Goal: Task Accomplishment & Management: Use online tool/utility

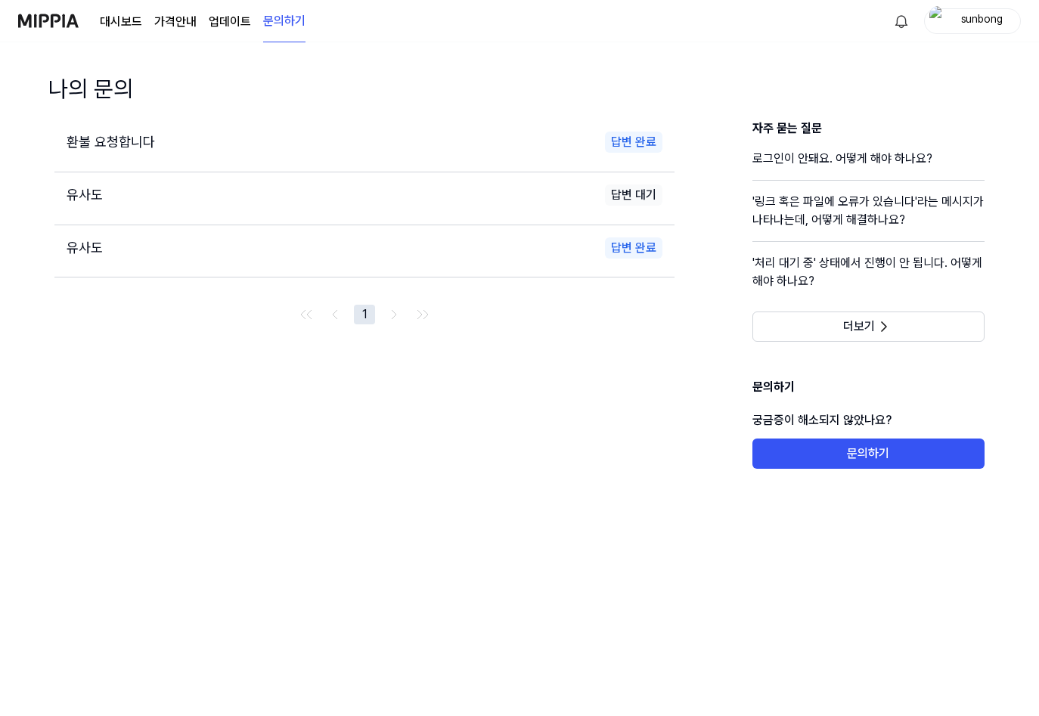
click at [123, 18] on link "대시보드" at bounding box center [121, 22] width 42 height 18
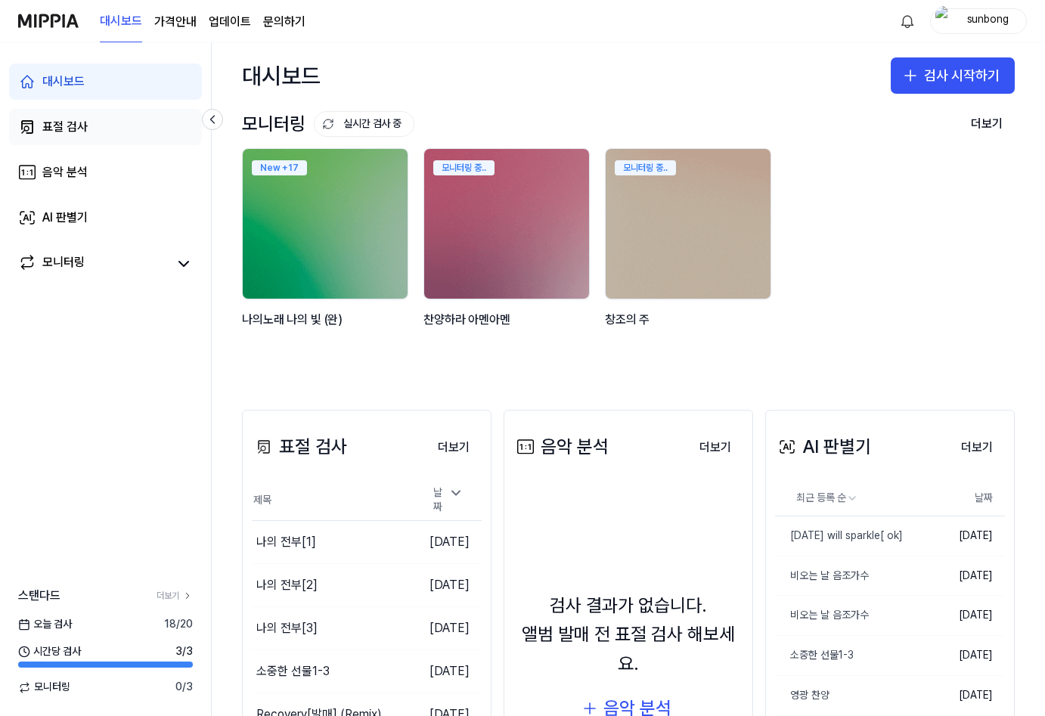
click at [72, 129] on div "표절 검사" at bounding box center [64, 127] width 45 height 18
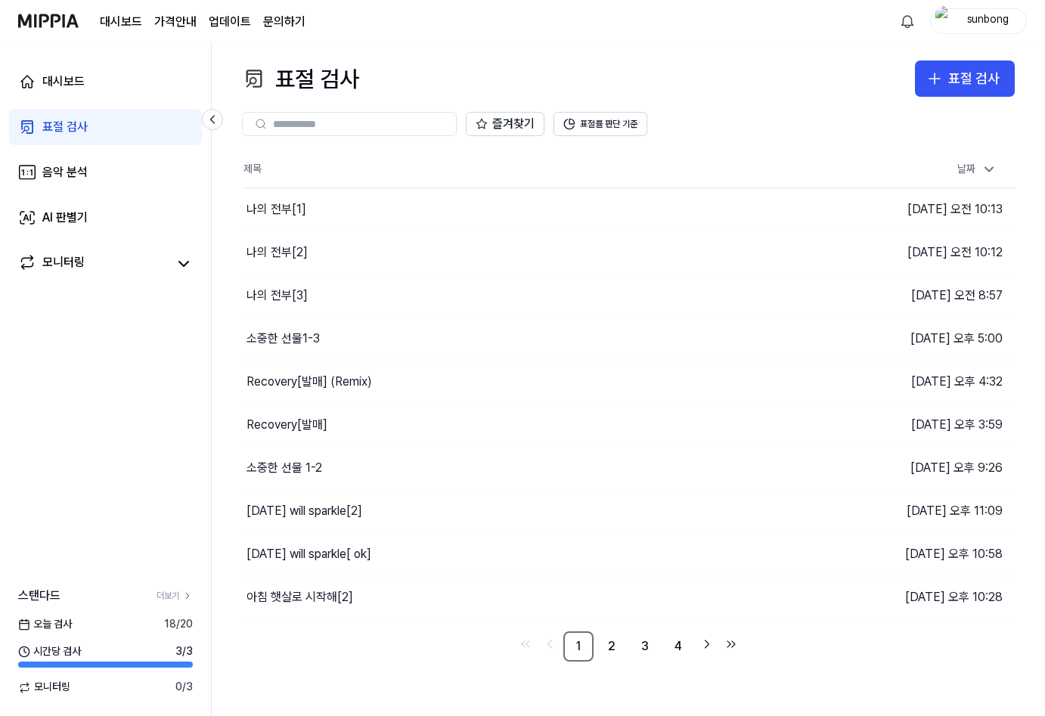
click at [393, 165] on th "제목" at bounding box center [532, 169] width 580 height 36
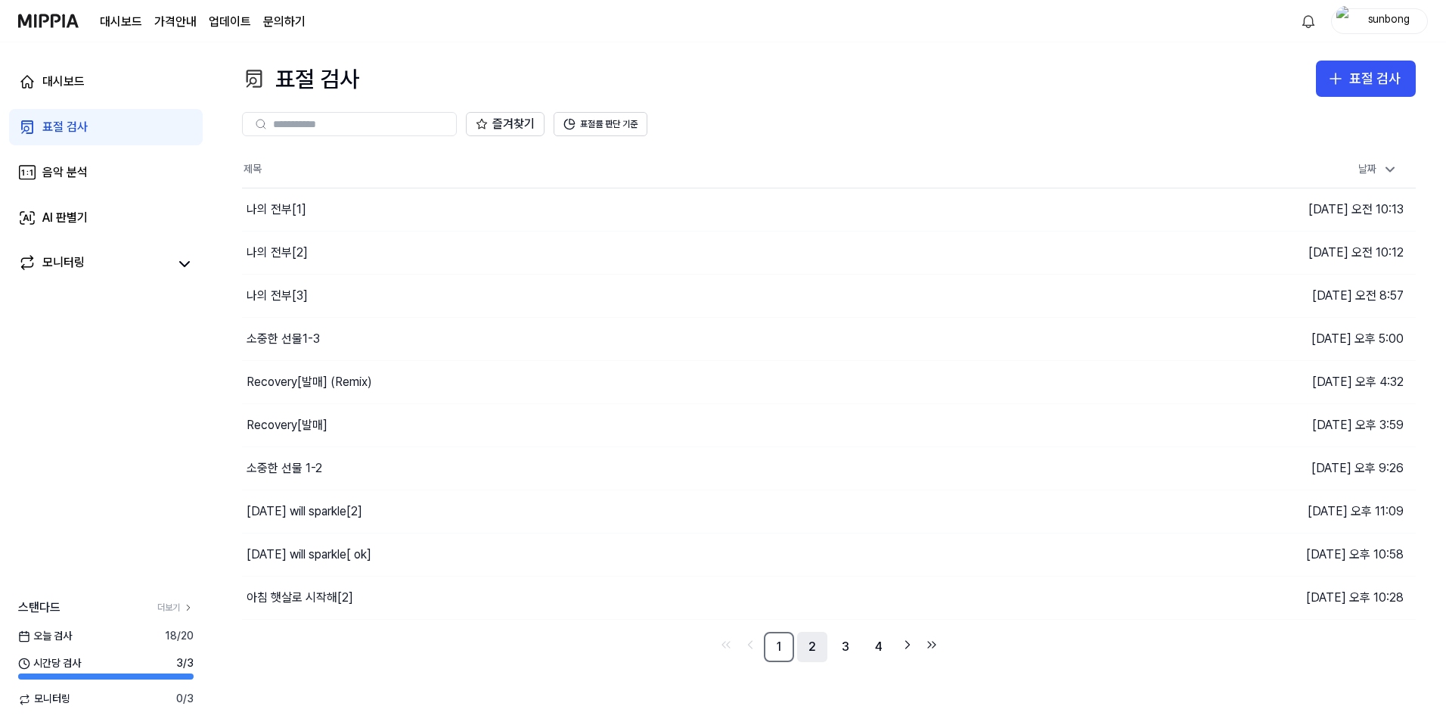
click at [814, 645] on link "2" at bounding box center [812, 647] width 30 height 30
click at [782, 644] on link "1" at bounding box center [779, 647] width 30 height 30
click at [297, 334] on div "소중한 선물1-3" at bounding box center [283, 339] width 73 height 18
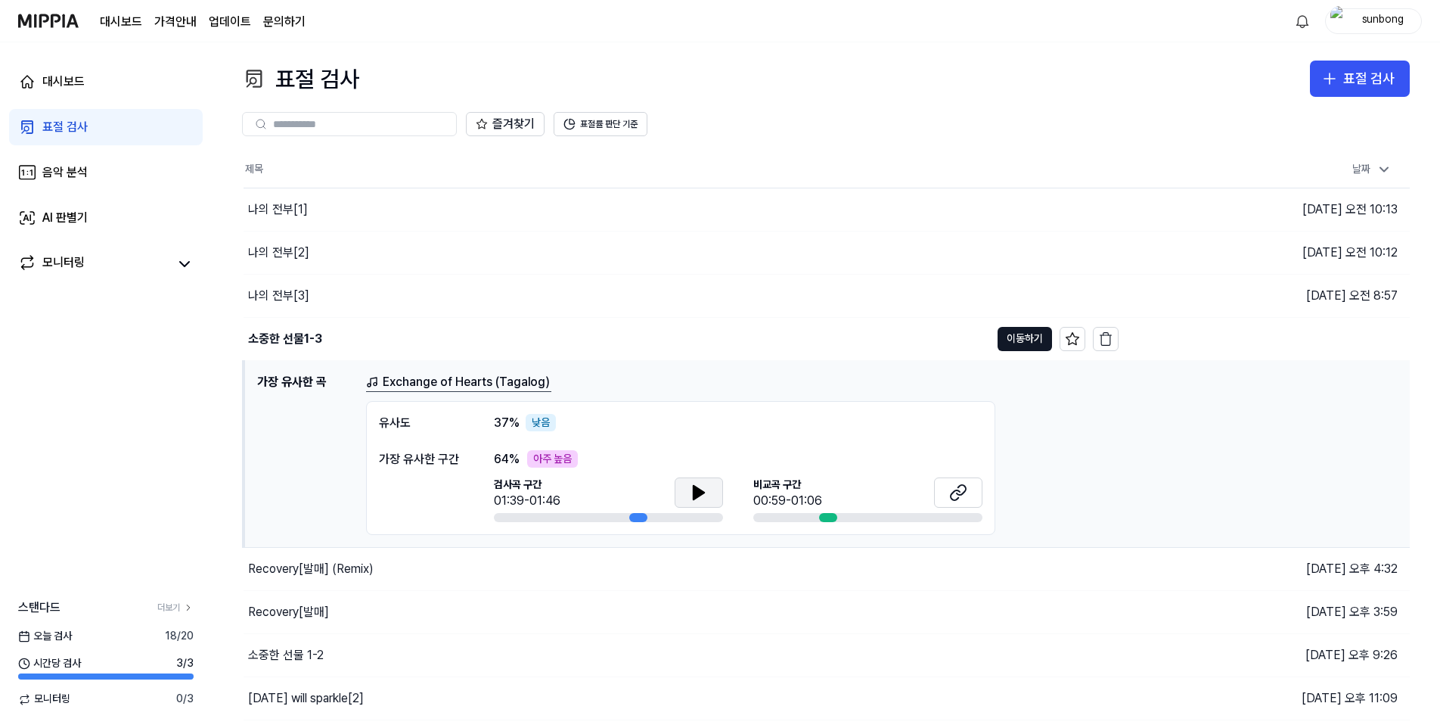
click at [701, 495] on icon at bounding box center [699, 493] width 11 height 14
click at [962, 487] on icon at bounding box center [958, 492] width 18 height 18
click at [827, 299] on div "나의 전부[3]" at bounding box center [617, 296] width 747 height 42
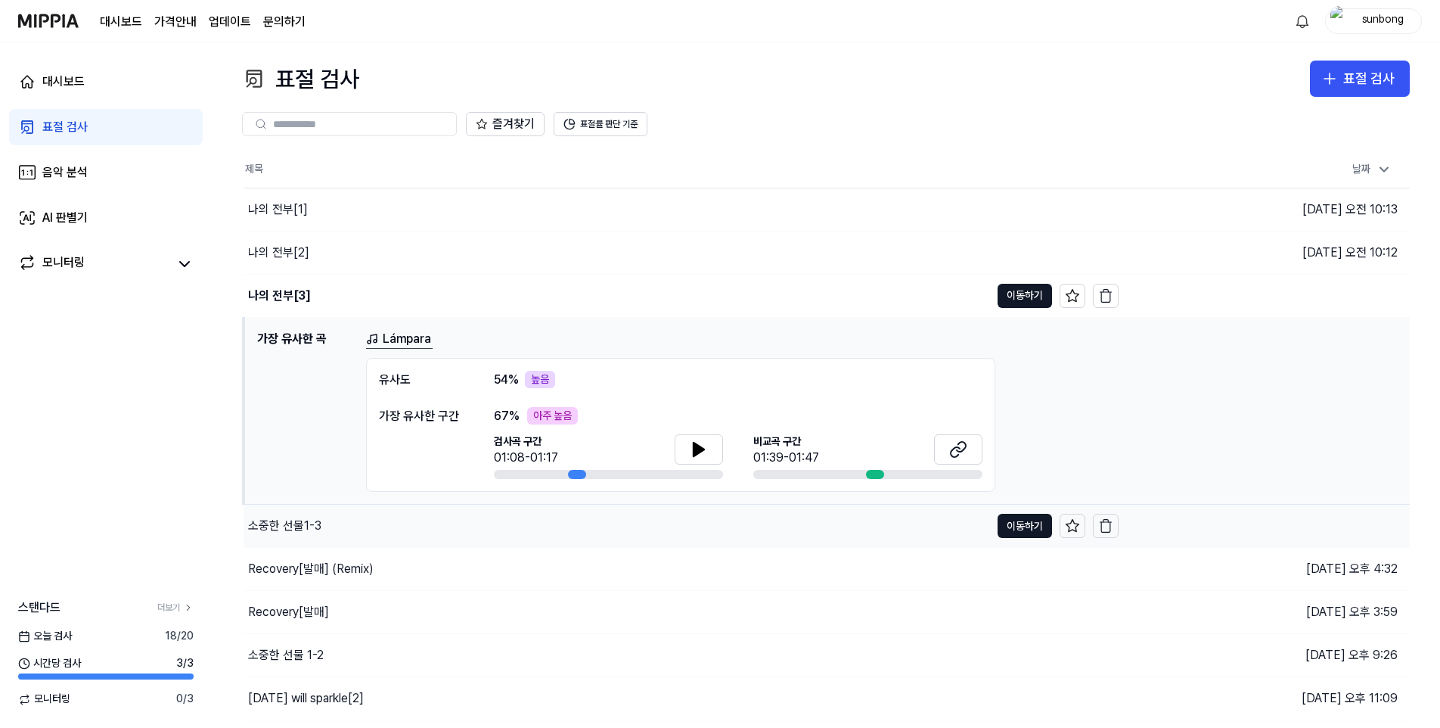
click at [285, 523] on div "소중한 선물1-3" at bounding box center [284, 526] width 73 height 18
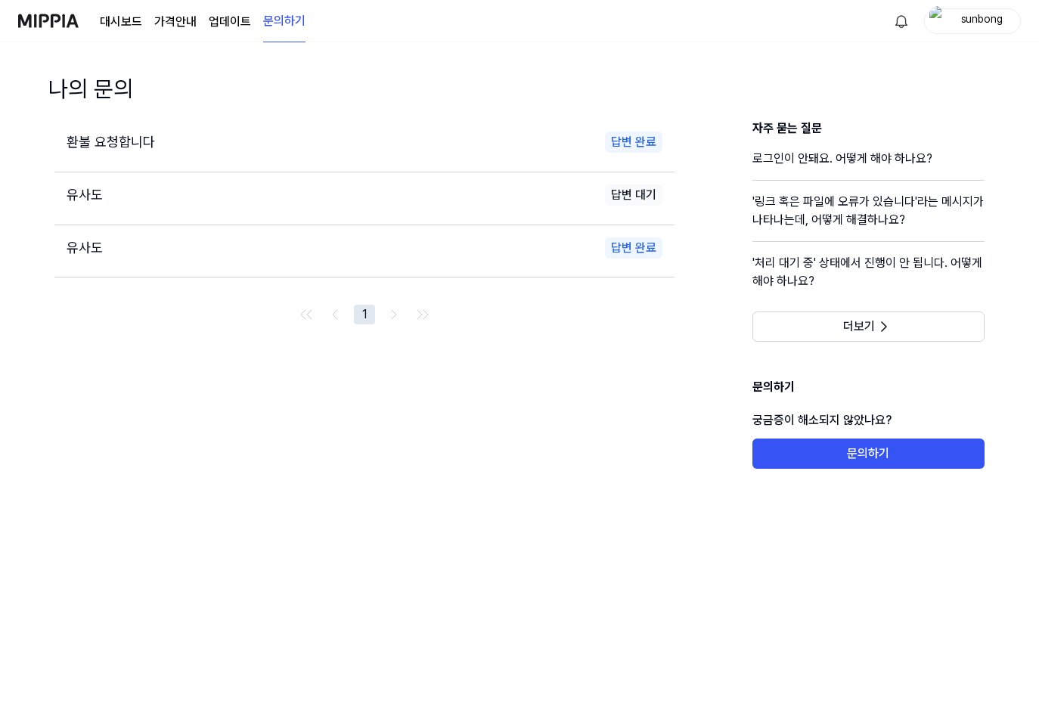
drag, startPoint x: 121, startPoint y: 18, endPoint x: 157, endPoint y: 29, distance: 37.1
click at [121, 18] on link "대시보드" at bounding box center [121, 22] width 42 height 18
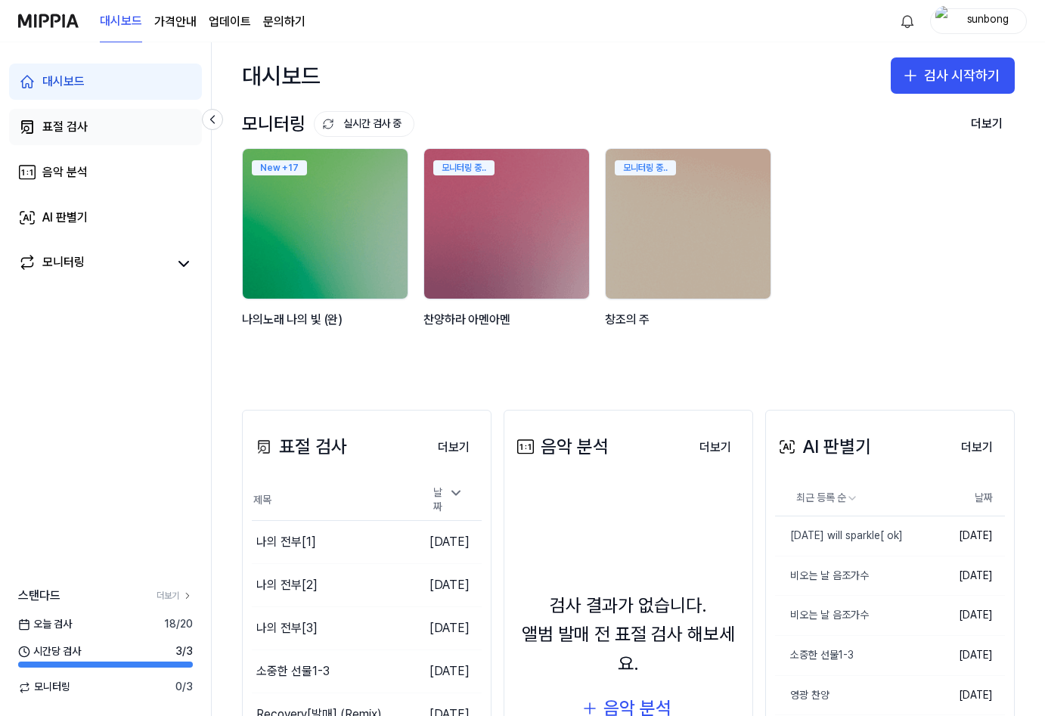
drag, startPoint x: 58, startPoint y: 130, endPoint x: 65, endPoint y: 126, distance: 7.8
click at [59, 130] on div "표절 검사" at bounding box center [64, 127] width 45 height 18
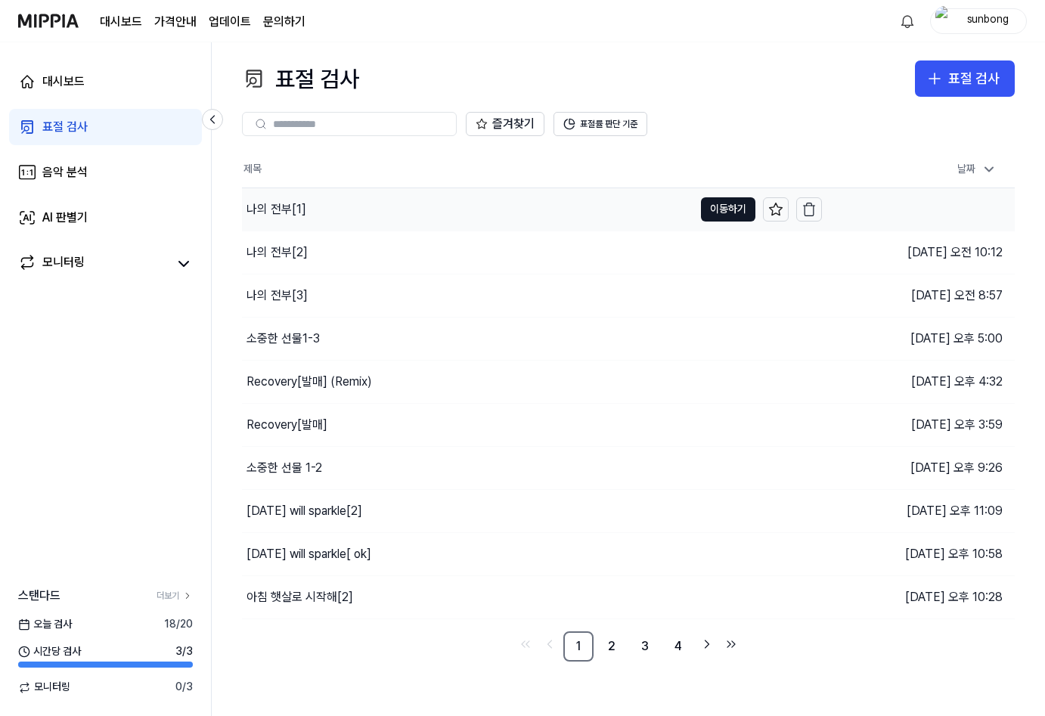
click at [287, 203] on div "나의 전부[1]" at bounding box center [277, 209] width 60 height 18
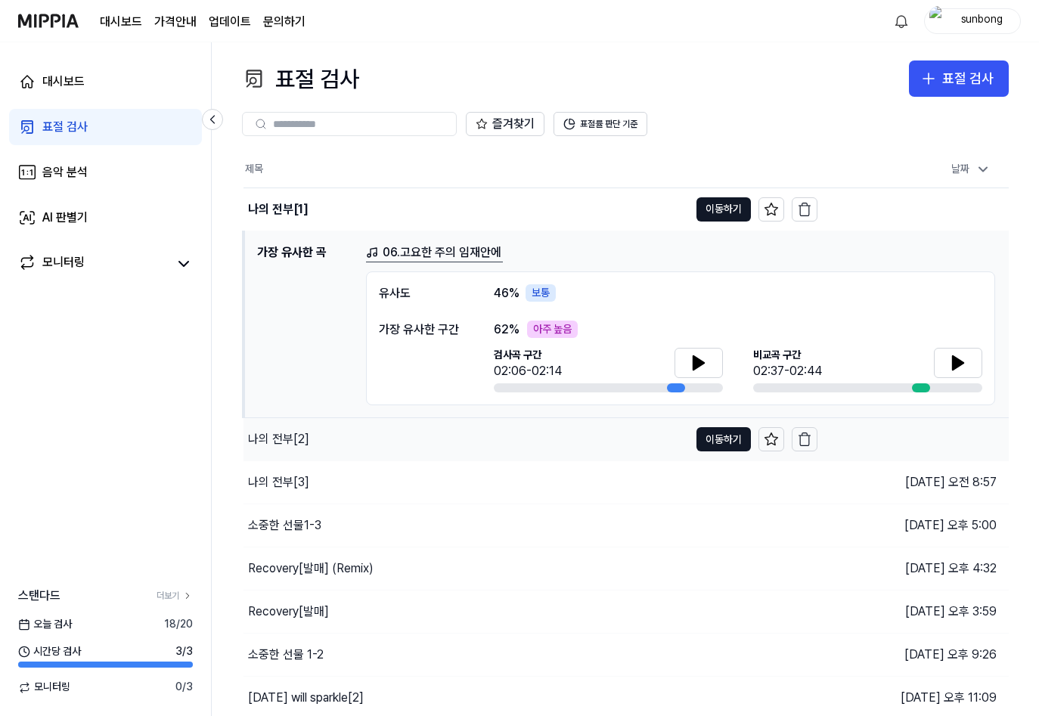
click at [279, 442] on div "나의 전부[2]" at bounding box center [278, 439] width 61 height 18
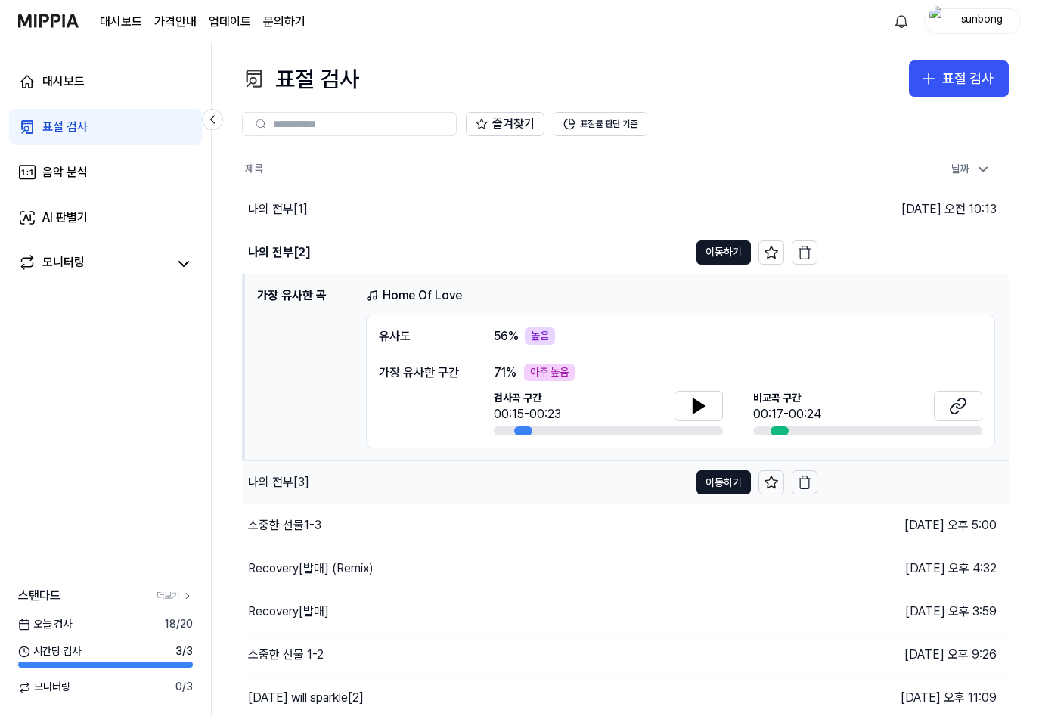
click at [293, 487] on div "나의 전부[3]" at bounding box center [278, 482] width 61 height 18
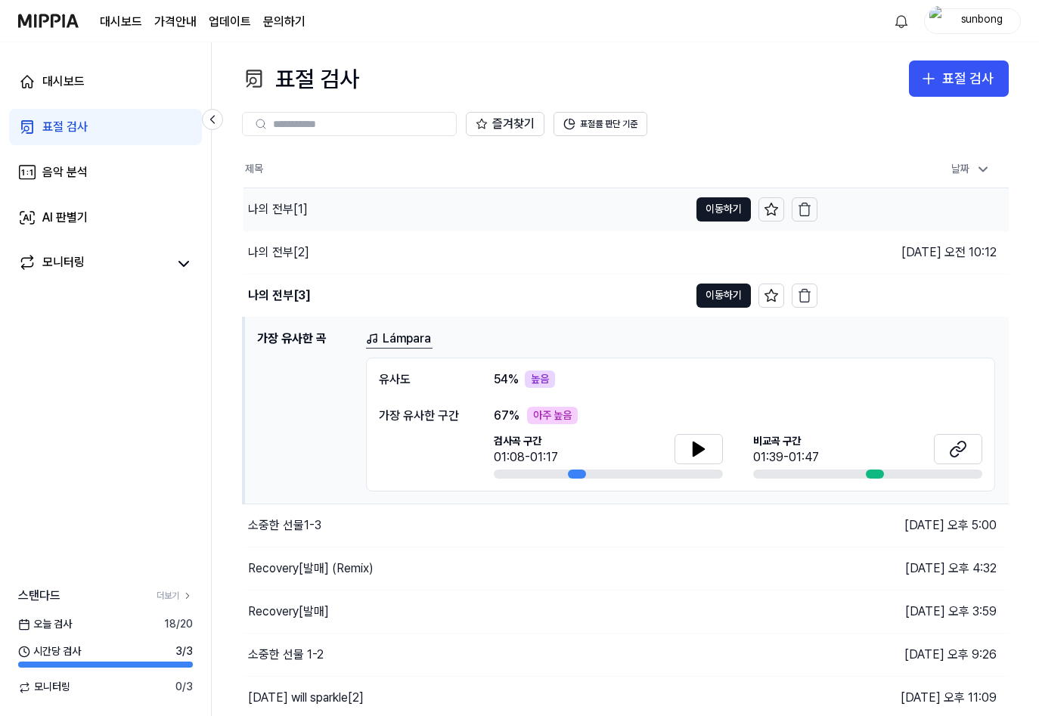
click at [278, 209] on div "나의 전부[1]" at bounding box center [278, 209] width 60 height 18
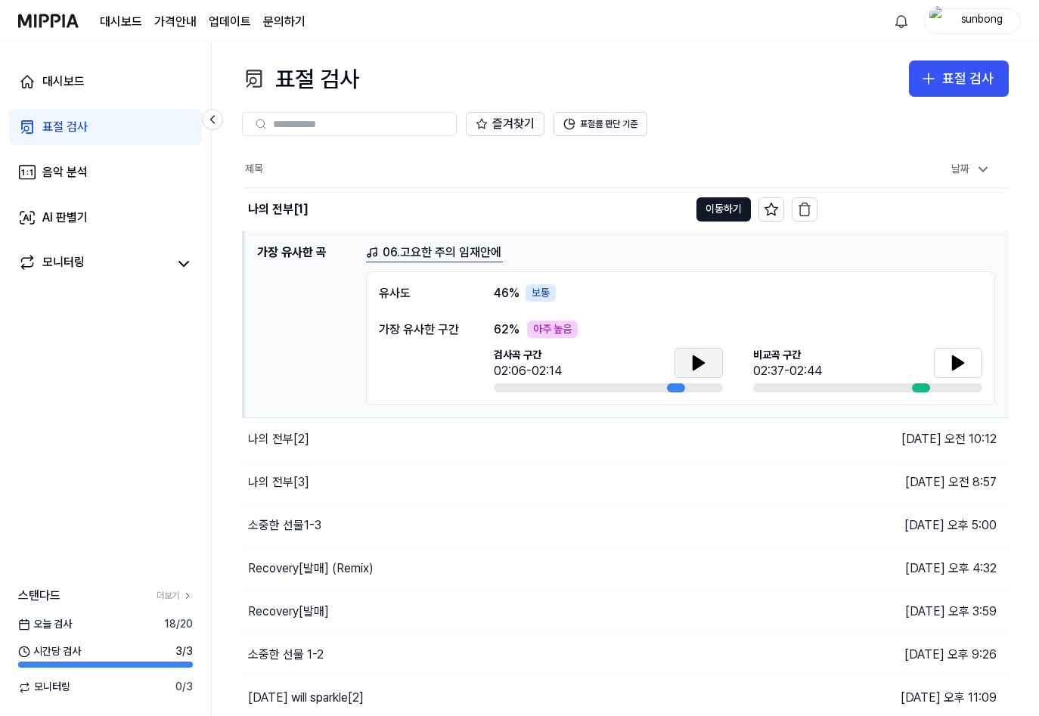
click at [694, 362] on icon at bounding box center [699, 363] width 11 height 14
click at [701, 356] on icon at bounding box center [699, 363] width 18 height 18
click at [697, 361] on icon at bounding box center [695, 362] width 3 height 12
click at [958, 365] on icon at bounding box center [958, 363] width 11 height 14
click at [964, 365] on icon at bounding box center [958, 363] width 18 height 18
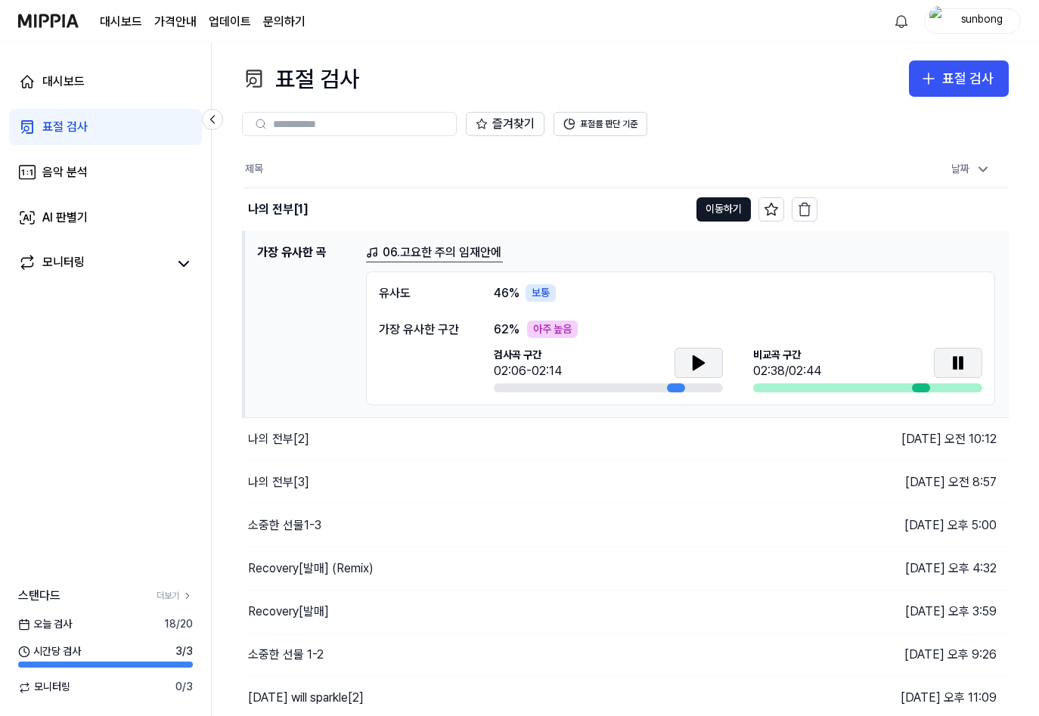
click at [694, 365] on icon at bounding box center [699, 363] width 11 height 14
click at [961, 359] on icon at bounding box center [958, 363] width 18 height 18
click at [956, 362] on icon at bounding box center [955, 362] width 3 height 12
click at [694, 362] on icon at bounding box center [699, 363] width 11 height 14
click at [966, 369] on icon at bounding box center [958, 363] width 18 height 18
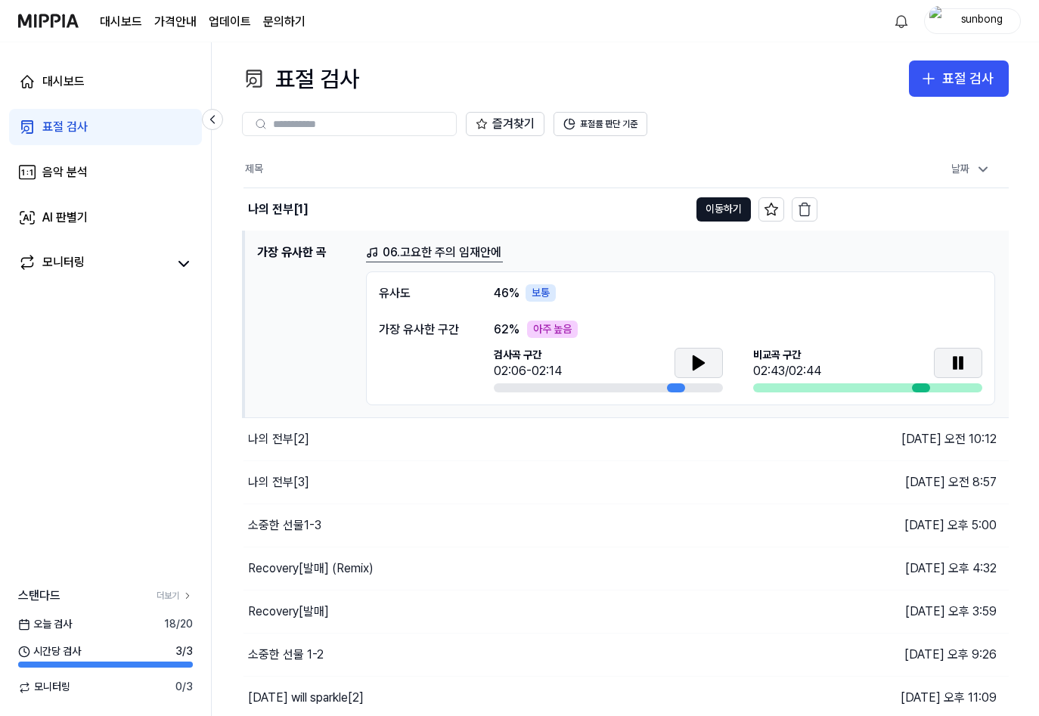
click at [697, 362] on icon at bounding box center [699, 363] width 11 height 14
click at [958, 358] on icon at bounding box center [958, 363] width 11 height 14
click at [957, 358] on icon at bounding box center [955, 362] width 3 height 12
click at [697, 354] on icon at bounding box center [699, 363] width 18 height 18
click at [956, 359] on icon at bounding box center [958, 363] width 11 height 14
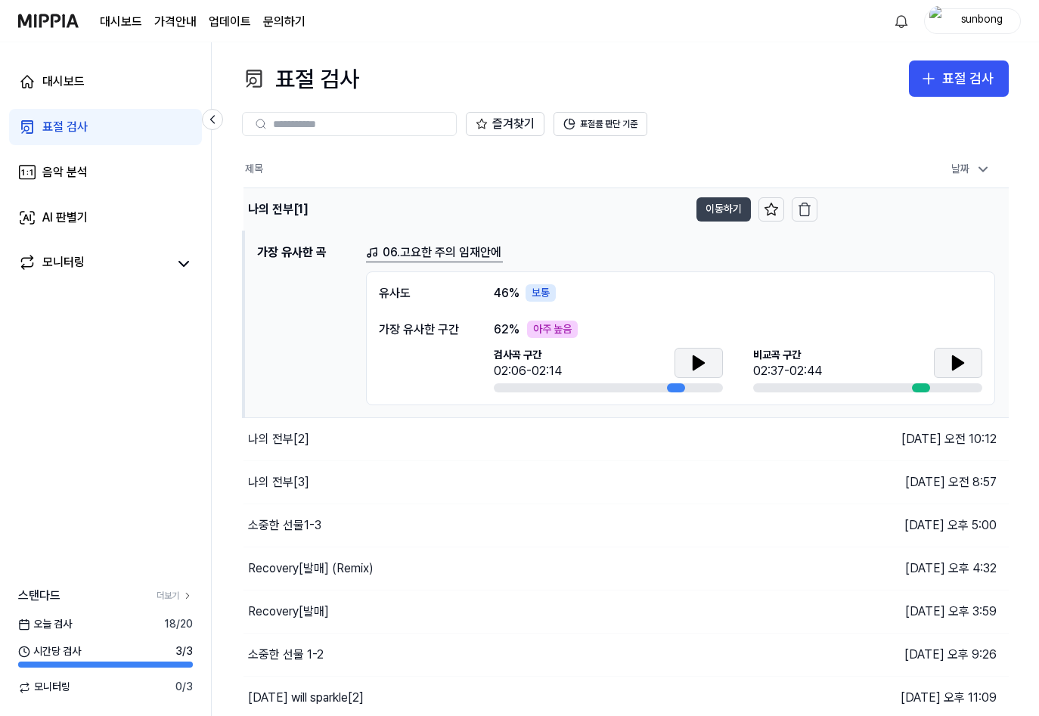
click at [713, 213] on button "이동하기" at bounding box center [724, 209] width 54 height 24
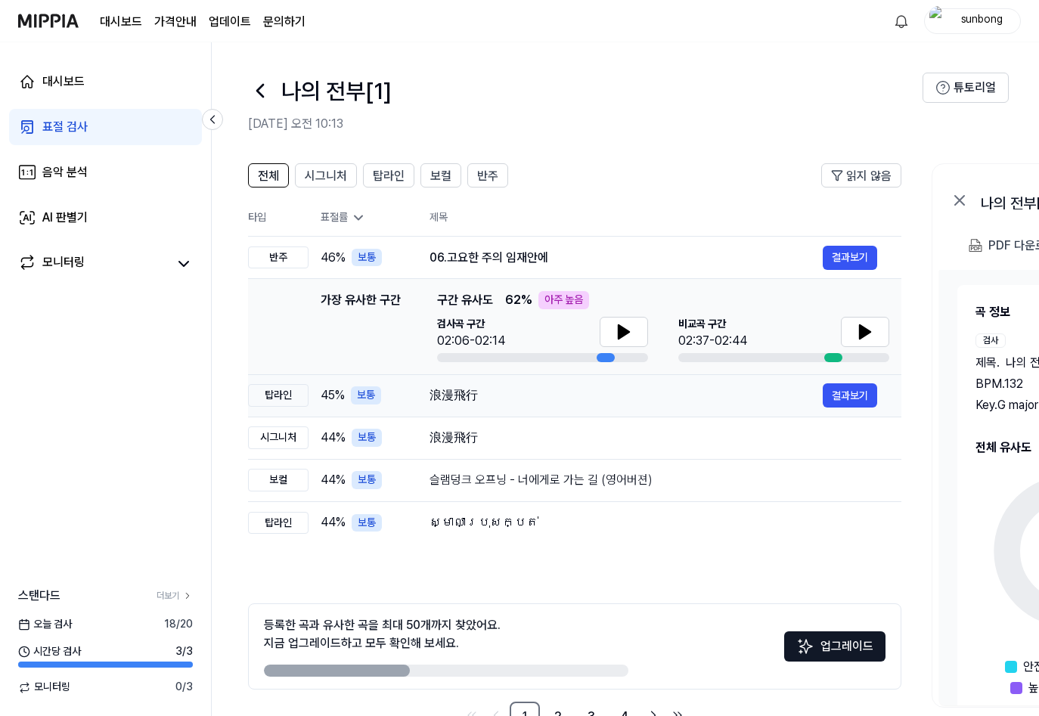
click at [455, 388] on div "浪漫飛行" at bounding box center [626, 395] width 393 height 18
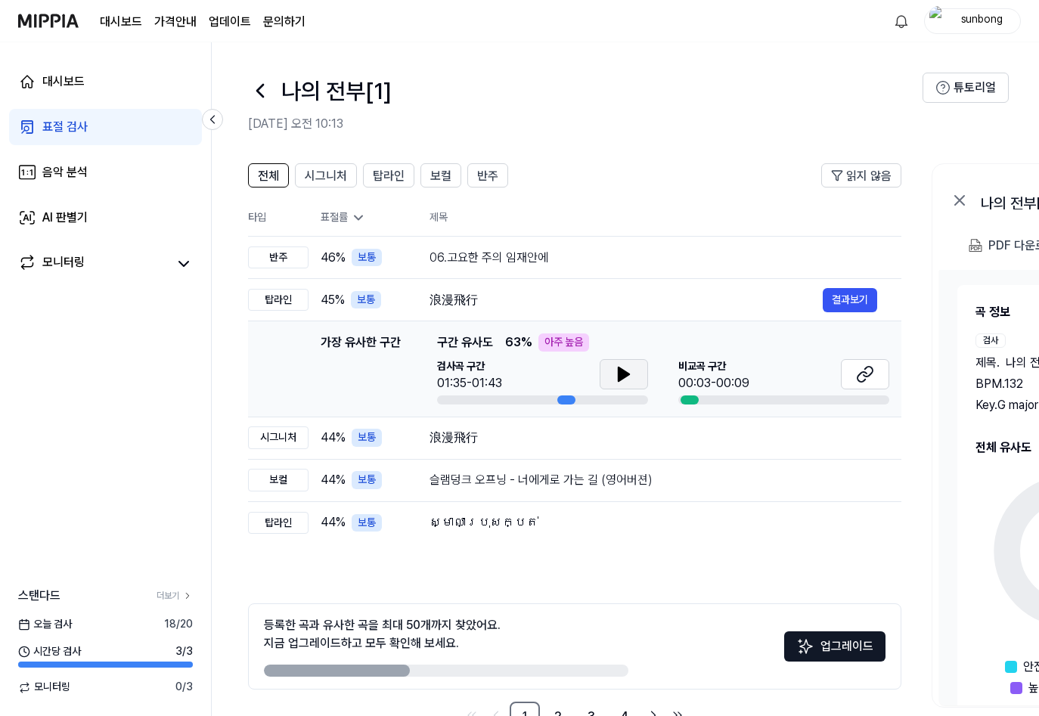
click at [615, 367] on icon at bounding box center [624, 374] width 18 height 18
click at [864, 375] on icon at bounding box center [868, 372] width 9 height 10
click at [623, 371] on icon at bounding box center [624, 375] width 11 height 14
click at [632, 377] on icon at bounding box center [624, 374] width 18 height 18
click at [452, 436] on div "浪漫飛行" at bounding box center [626, 438] width 393 height 18
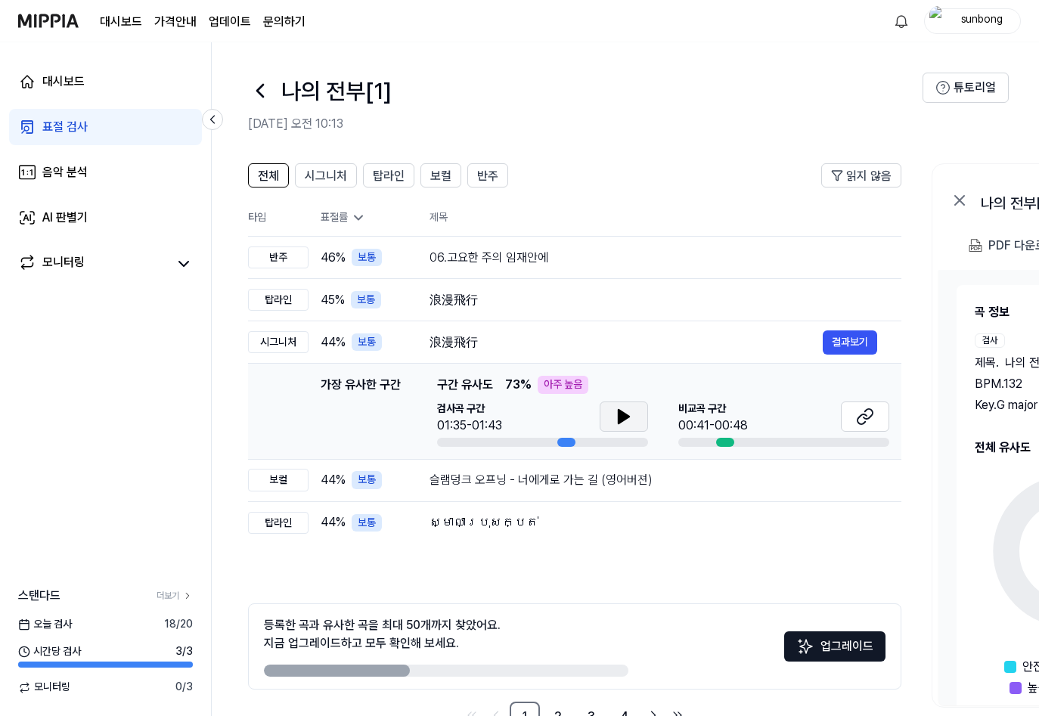
click at [619, 414] on icon at bounding box center [624, 417] width 11 height 14
click at [625, 416] on icon at bounding box center [626, 417] width 3 height 12
click at [517, 481] on div "슬램덩크 오프닝 - 너에게로 가는 길 (영어버젼)" at bounding box center [626, 480] width 393 height 18
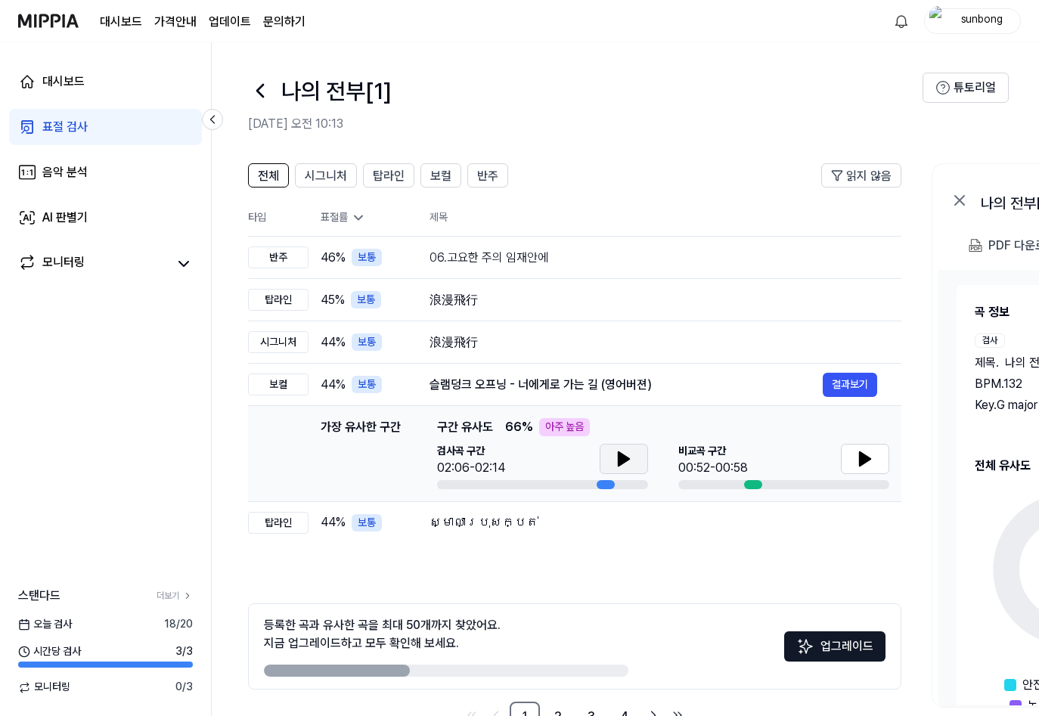
click at [622, 458] on icon at bounding box center [624, 459] width 11 height 14
click at [863, 461] on icon at bounding box center [865, 459] width 11 height 14
click at [623, 457] on icon at bounding box center [624, 459] width 11 height 14
click at [858, 461] on icon at bounding box center [865, 459] width 18 height 18
click at [621, 448] on button at bounding box center [624, 459] width 48 height 30
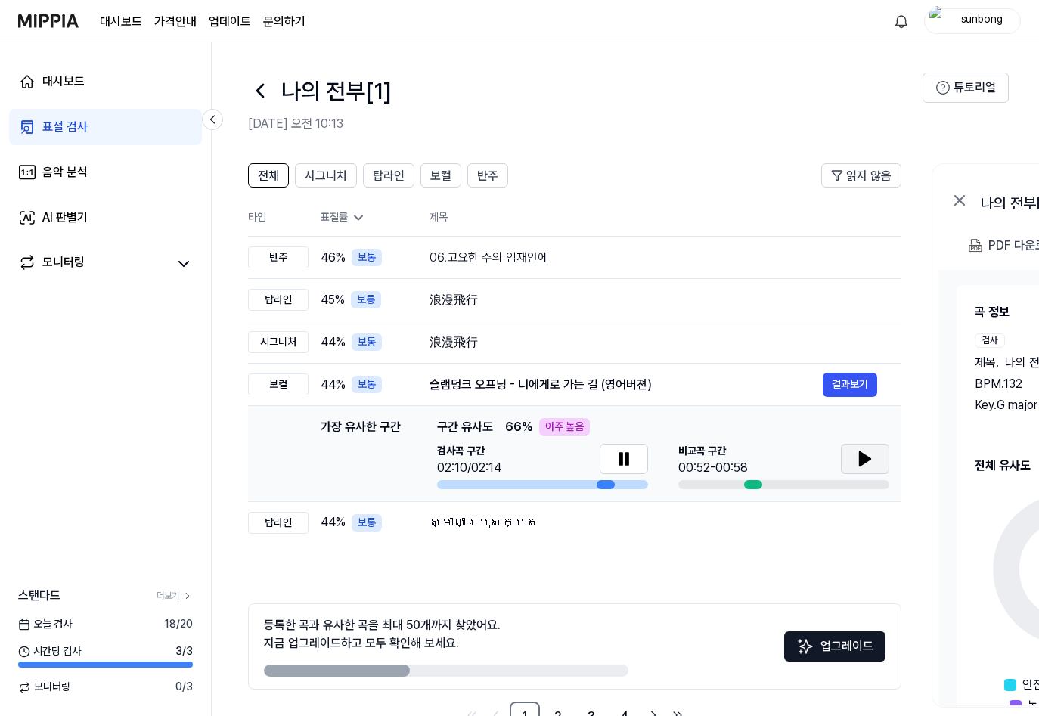
click at [864, 453] on icon at bounding box center [865, 459] width 18 height 18
click at [625, 459] on icon at bounding box center [624, 459] width 11 height 14
click at [469, 524] on div "ស្មាលាប្រុសក្បត់" at bounding box center [626, 523] width 393 height 18
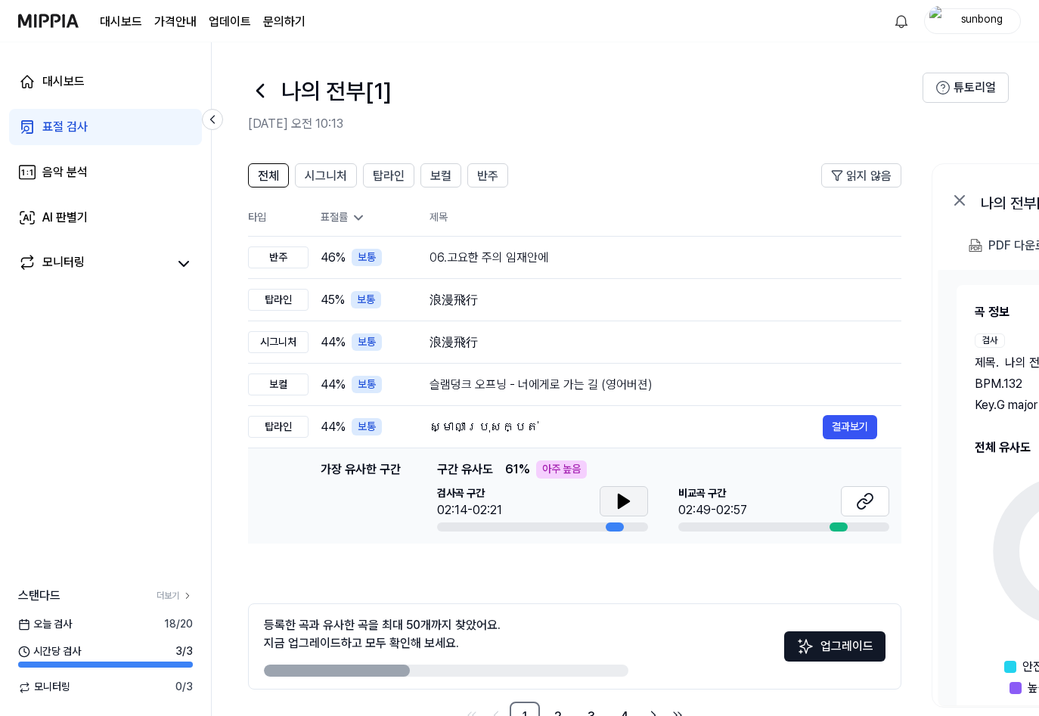
click at [625, 498] on icon at bounding box center [624, 501] width 18 height 18
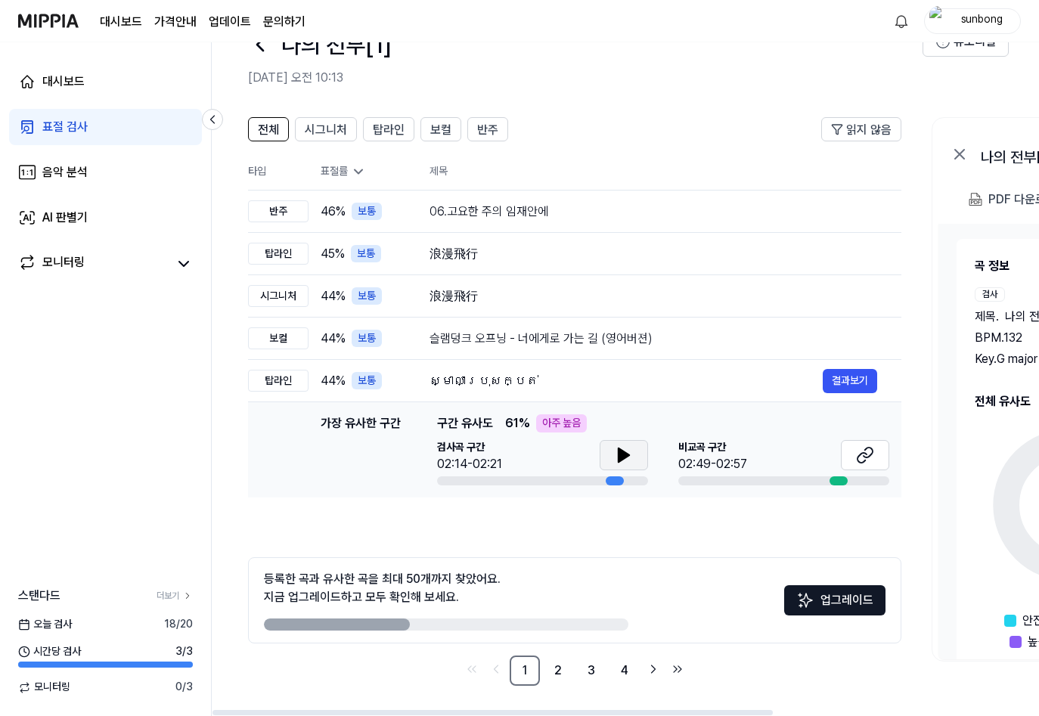
click at [619, 456] on icon at bounding box center [624, 456] width 11 height 14
click at [621, 452] on icon at bounding box center [620, 455] width 3 height 12
click at [864, 448] on icon at bounding box center [865, 455] width 18 height 18
click at [473, 384] on div "ស្មាលាប្រុសក្បត់" at bounding box center [626, 381] width 393 height 18
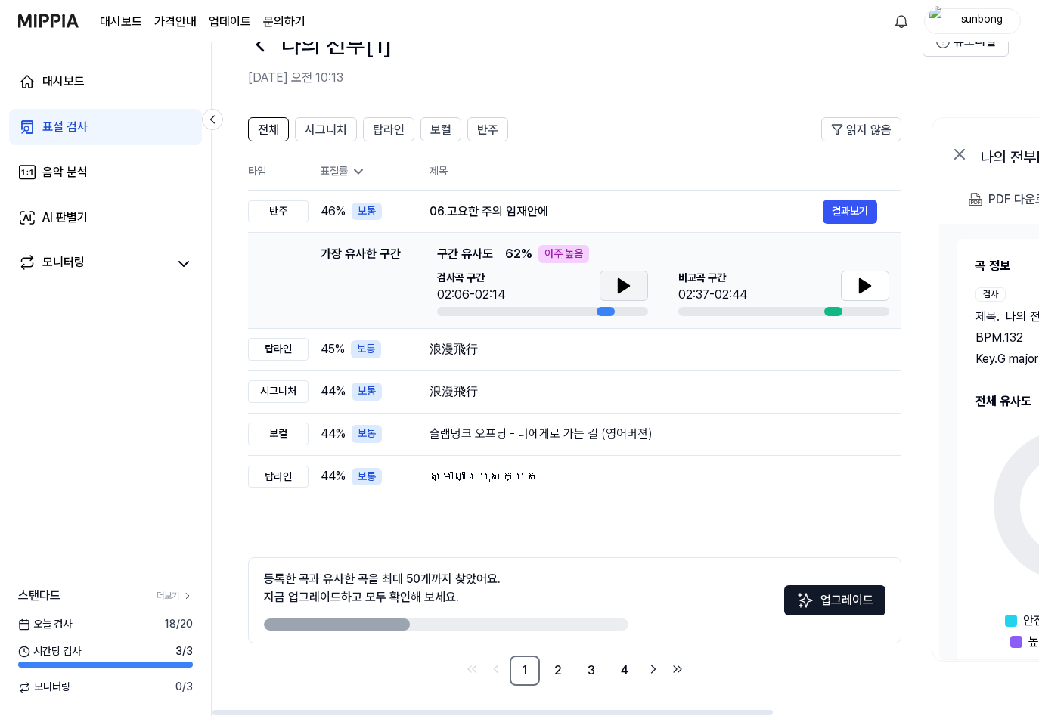
click at [615, 283] on icon at bounding box center [624, 286] width 18 height 18
click at [622, 285] on icon at bounding box center [624, 286] width 11 height 14
click at [861, 283] on icon at bounding box center [865, 286] width 11 height 14
click at [877, 282] on button at bounding box center [865, 286] width 48 height 30
click at [625, 284] on icon at bounding box center [624, 286] width 11 height 14
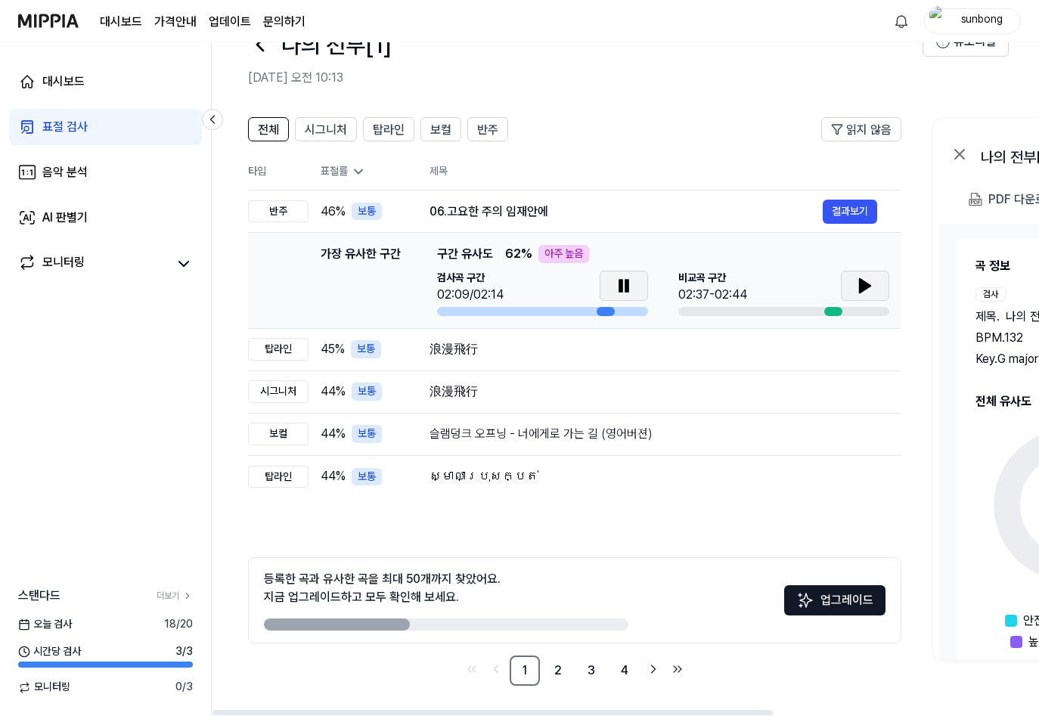
click at [864, 287] on icon at bounding box center [865, 286] width 11 height 14
click at [624, 284] on icon at bounding box center [624, 286] width 11 height 14
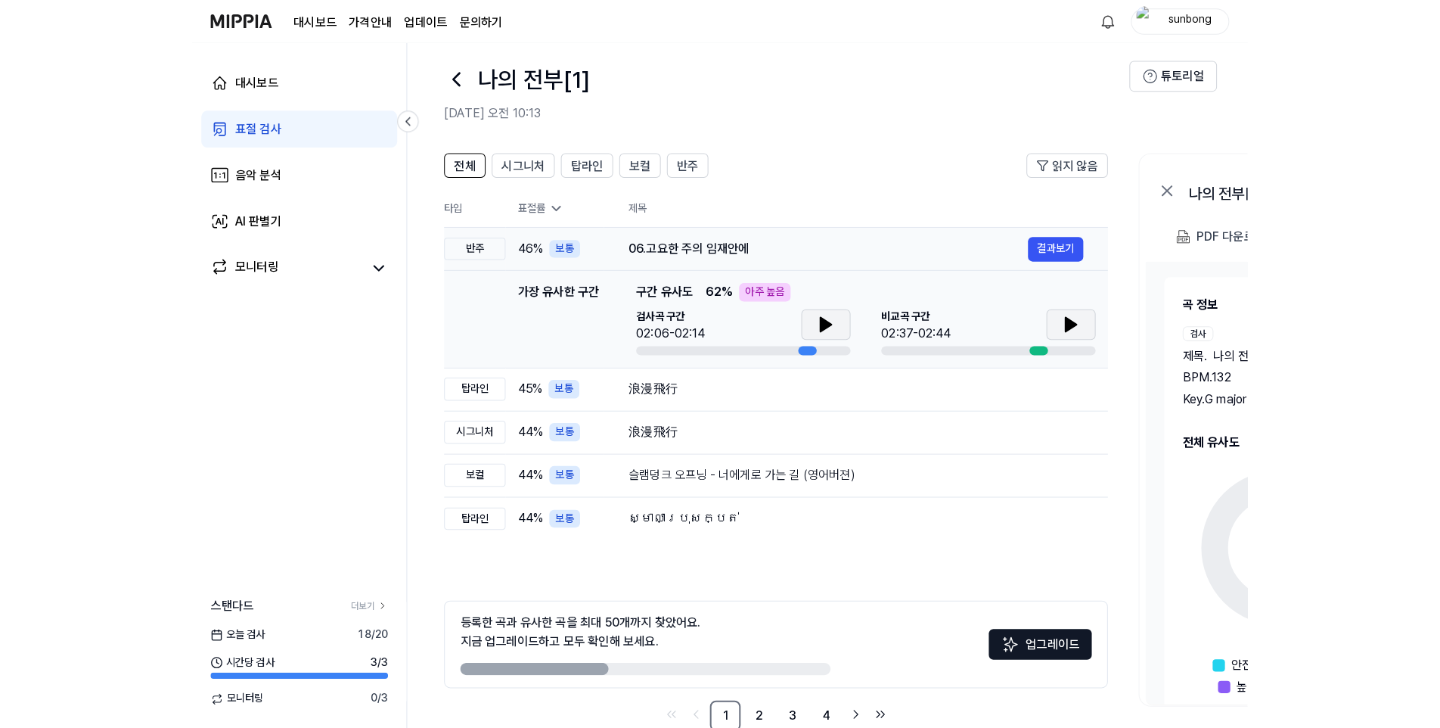
scroll to position [0, 0]
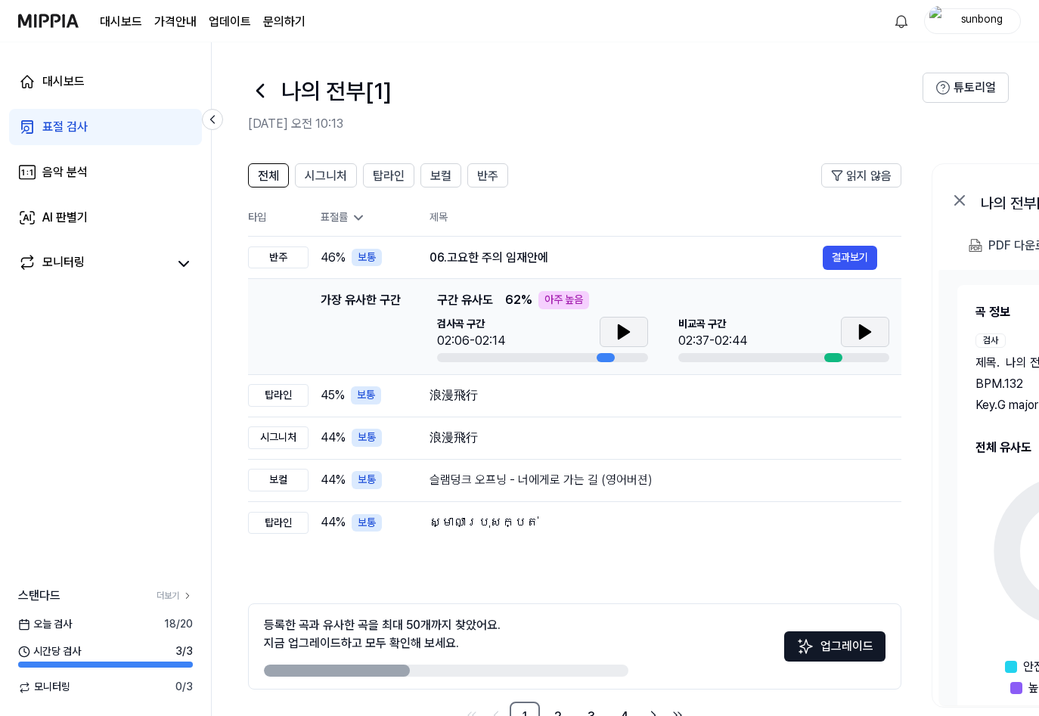
click at [619, 334] on icon at bounding box center [624, 332] width 11 height 14
click at [619, 334] on icon at bounding box center [620, 332] width 3 height 12
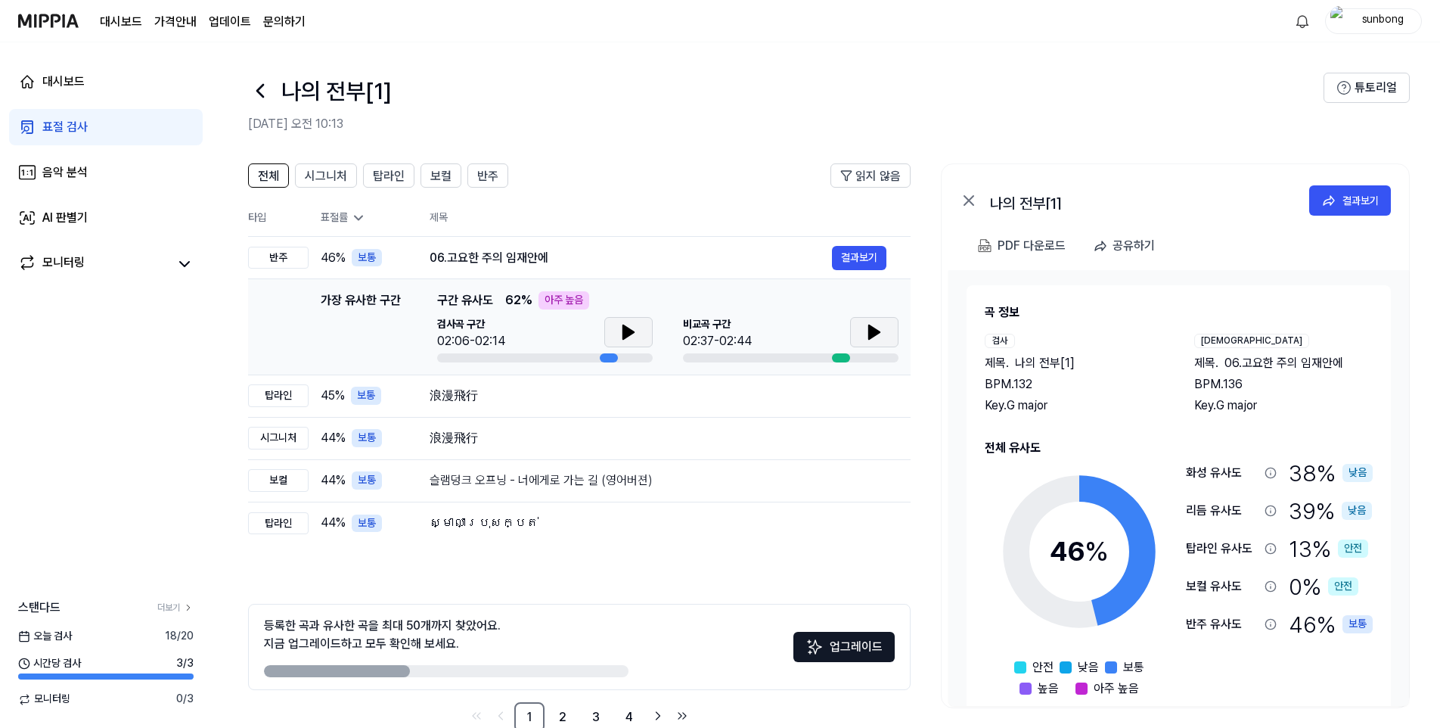
click at [623, 329] on icon at bounding box center [628, 332] width 11 height 14
click at [627, 331] on icon at bounding box center [625, 332] width 3 height 12
click at [619, 333] on icon at bounding box center [628, 332] width 18 height 18
click at [625, 329] on icon at bounding box center [628, 332] width 11 height 14
